Goal: Task Accomplishment & Management: Use online tool/utility

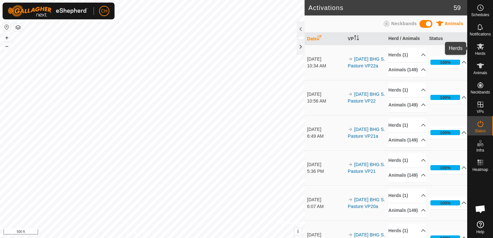
click at [483, 50] on icon at bounding box center [480, 47] width 8 height 8
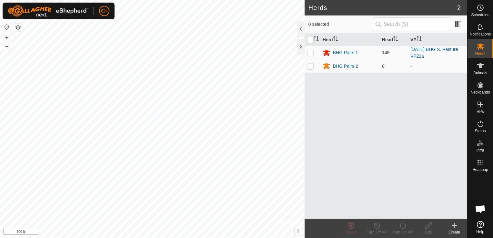
click at [310, 51] on p-checkbox at bounding box center [310, 52] width 6 height 5
checkbox input "true"
click at [401, 229] on icon at bounding box center [403, 226] width 8 height 8
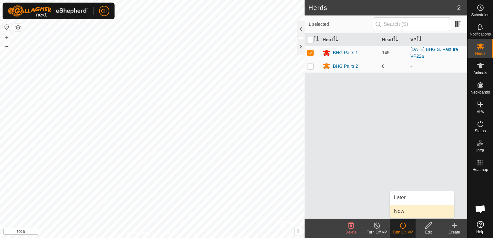
click at [406, 214] on link "Now" at bounding box center [422, 211] width 64 height 13
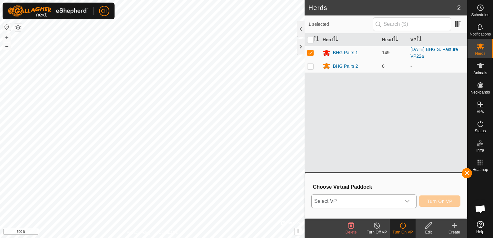
click at [409, 202] on icon "dropdown trigger" at bounding box center [406, 201] width 5 height 5
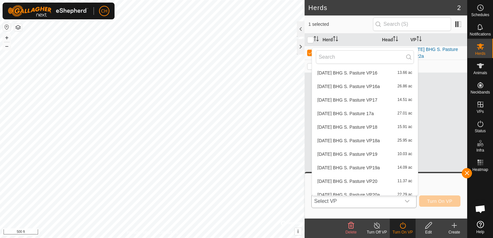
scroll to position [509, 0]
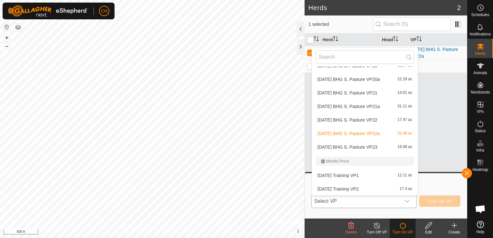
click at [371, 148] on li "2025-09-05 BHG S. Pasture VP23 19.08 ac" at bounding box center [365, 147] width 106 height 13
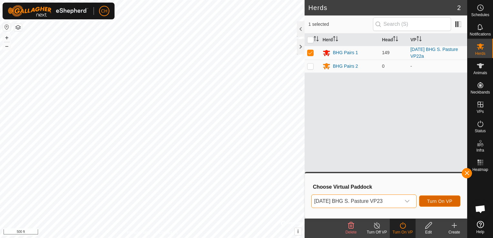
click at [444, 199] on span "Turn On VP" at bounding box center [439, 201] width 25 height 5
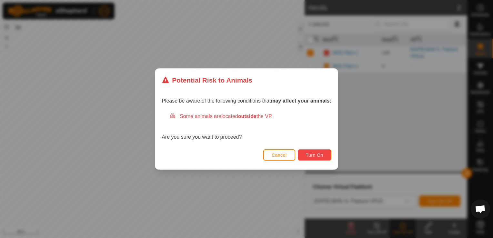
click at [320, 156] on span "Turn On" at bounding box center [314, 155] width 17 height 5
